Goal: Find specific page/section: Find specific page/section

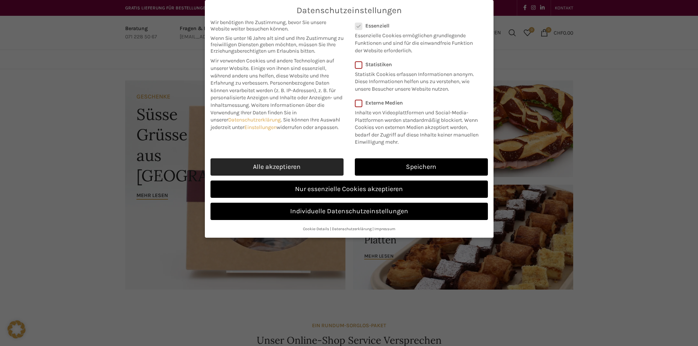
click at [304, 166] on link "Alle akzeptieren" at bounding box center [276, 166] width 133 height 17
checkbox input "true"
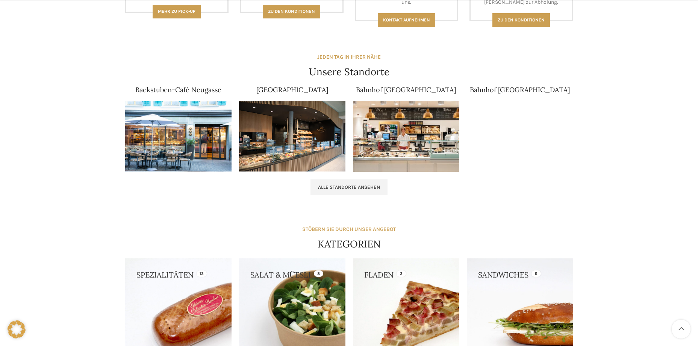
scroll to position [451, 0]
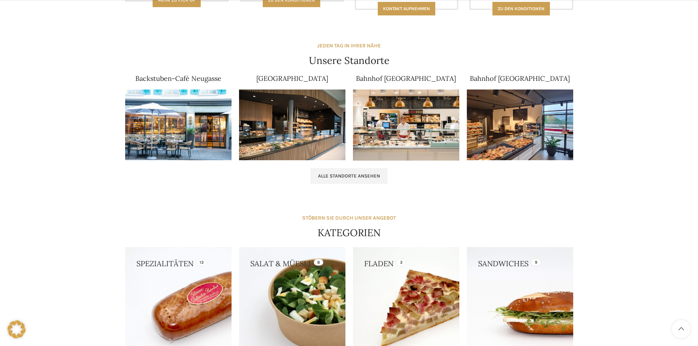
click at [200, 117] on img at bounding box center [178, 124] width 106 height 71
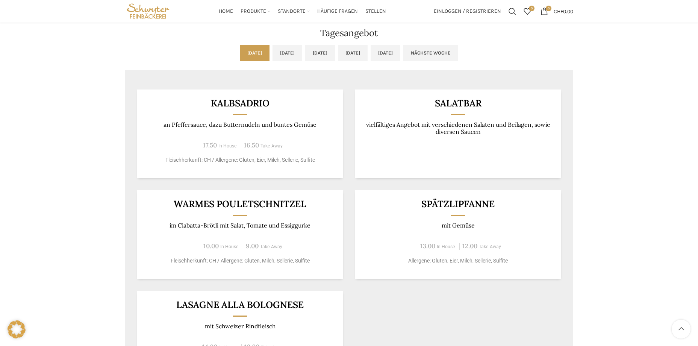
scroll to position [589, 0]
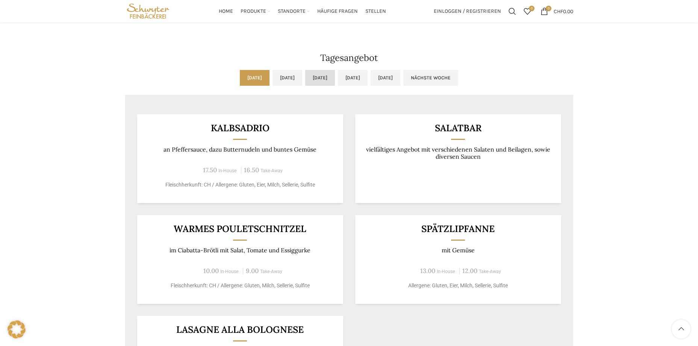
click at [314, 80] on link "[DATE]" at bounding box center [320, 78] width 30 height 16
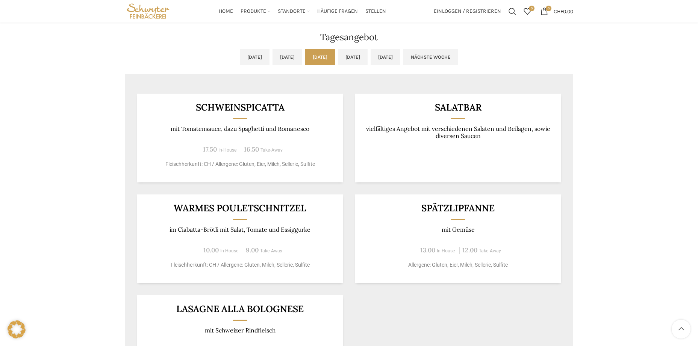
scroll to position [626, 0]
